Goal: Transaction & Acquisition: Purchase product/service

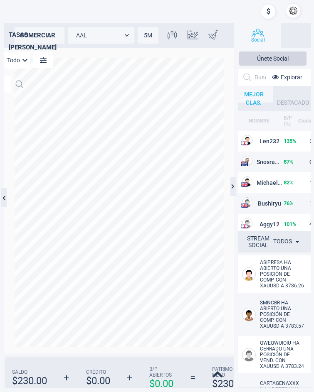
scroll to position [270, 41]
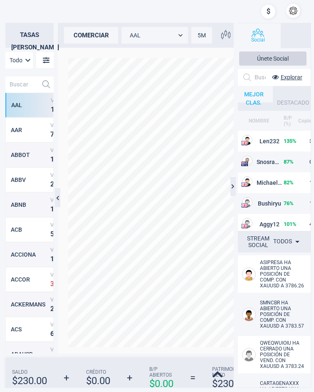
click at [84, 36] on div "comerciar" at bounding box center [91, 35] width 54 height 17
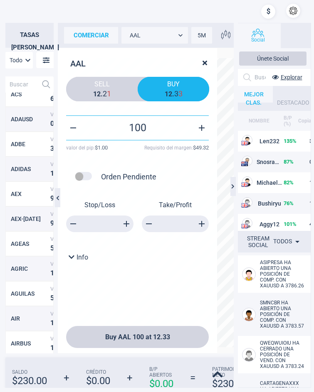
scroll to position [249, 0]
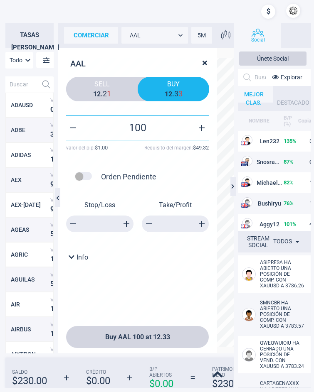
click at [20, 83] on input "text" at bounding box center [21, 84] width 32 height 16
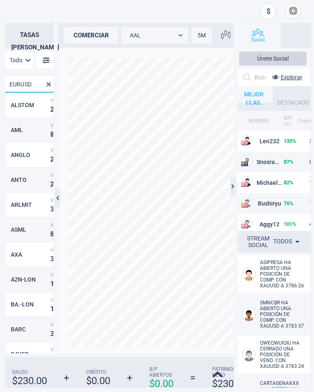
scroll to position [0, 0]
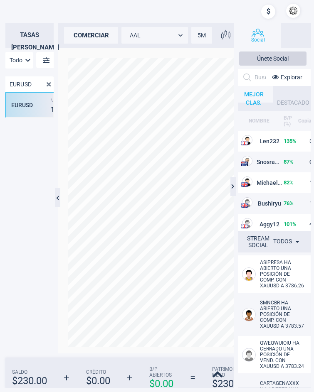
type input "EURUSD"
click at [22, 108] on div "EURUSD" at bounding box center [29, 105] width 37 height 7
type input "EURUSD"
click at [100, 36] on div "comerciar" at bounding box center [91, 35] width 54 height 17
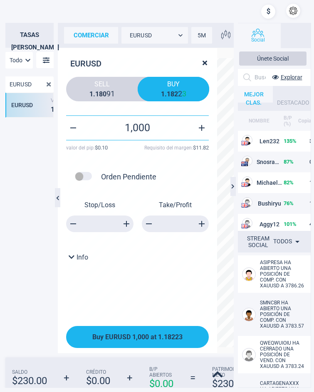
click at [157, 333] on button "Buy EURUSD 1,000 at 1.18223" at bounding box center [137, 337] width 143 height 22
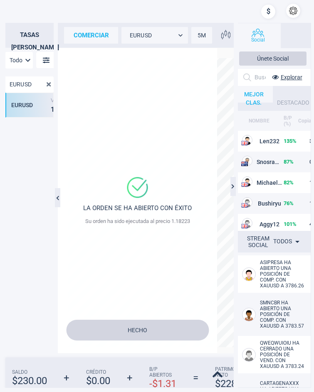
click at [153, 332] on button "Hecho" at bounding box center [137, 330] width 143 height 21
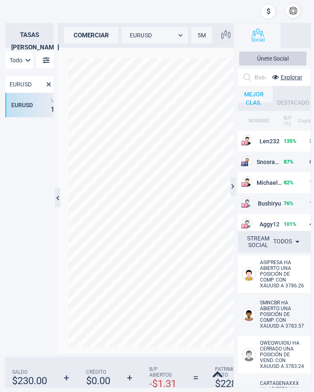
click at [89, 50] on div at bounding box center [173, 201] width 218 height 306
click at [90, 37] on div "comerciar" at bounding box center [91, 35] width 54 height 17
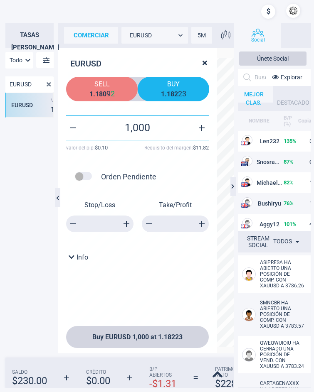
click at [113, 84] on span "Sell" at bounding box center [101, 84] width 59 height 8
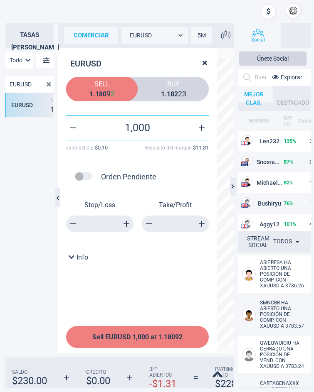
click at [179, 335] on span "Sell EURUSD 1,000 at 1.18092" at bounding box center [137, 337] width 90 height 8
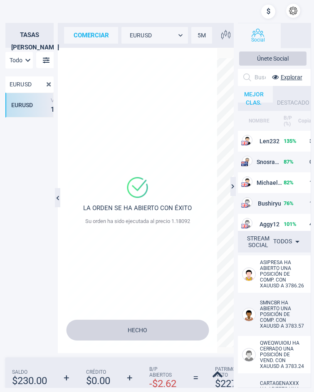
click at [154, 328] on button "Hecho" at bounding box center [137, 330] width 143 height 21
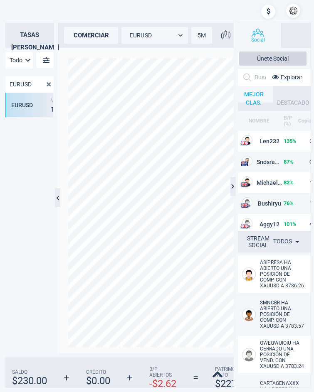
click at [104, 32] on div "comerciar" at bounding box center [91, 35] width 54 height 17
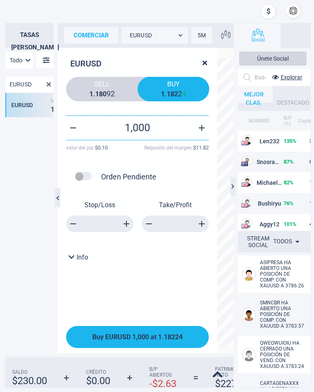
click at [158, 340] on span "Buy EURUSD 1,000 at 1.18224" at bounding box center [137, 337] width 90 height 8
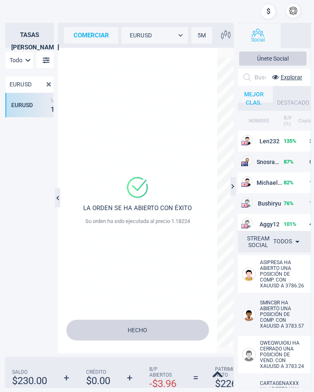
click at [151, 335] on button "Hecho" at bounding box center [137, 330] width 143 height 21
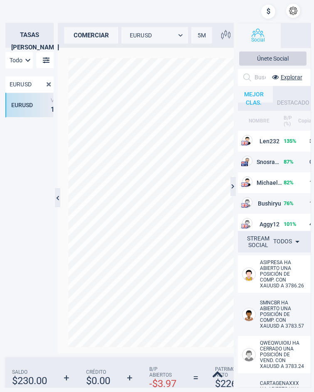
click at [94, 42] on div "comerciar" at bounding box center [91, 35] width 54 height 17
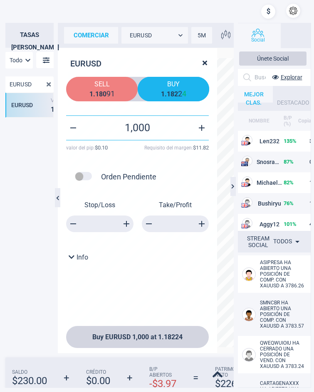
click at [99, 92] on strong "8" at bounding box center [101, 94] width 4 height 8
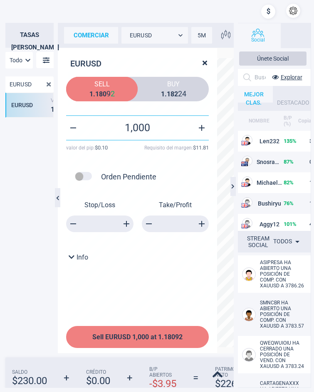
click at [153, 338] on span "Sell EURUSD 1,000 at 1.18092" at bounding box center [137, 337] width 90 height 8
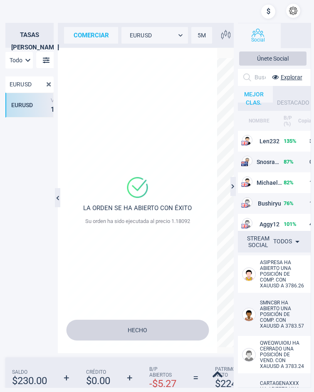
click at [161, 333] on button "Hecho" at bounding box center [137, 330] width 143 height 21
